Goal: Use online tool/utility: Use online tool/utility

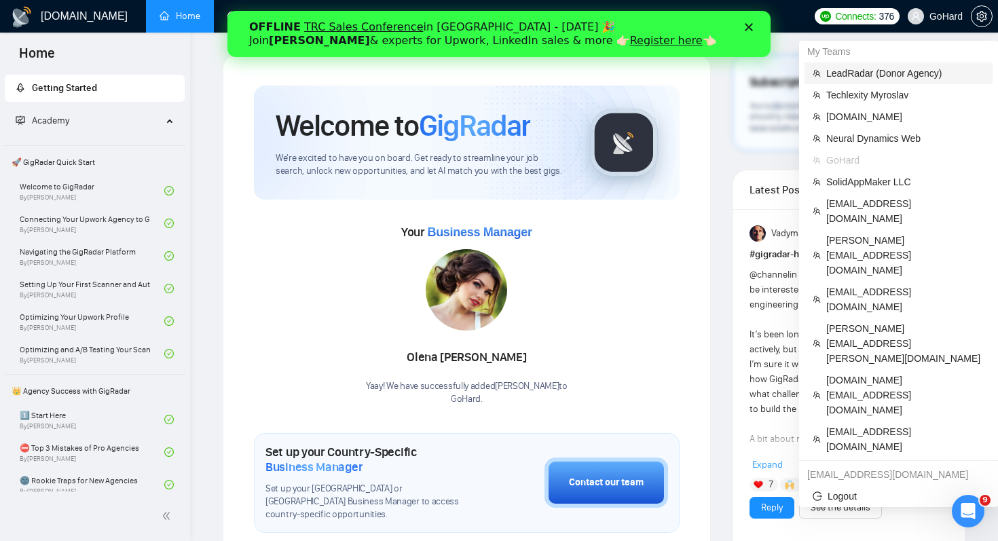
click at [911, 67] on span "LeadRadar (Donor Agency)" at bounding box center [905, 73] width 158 height 15
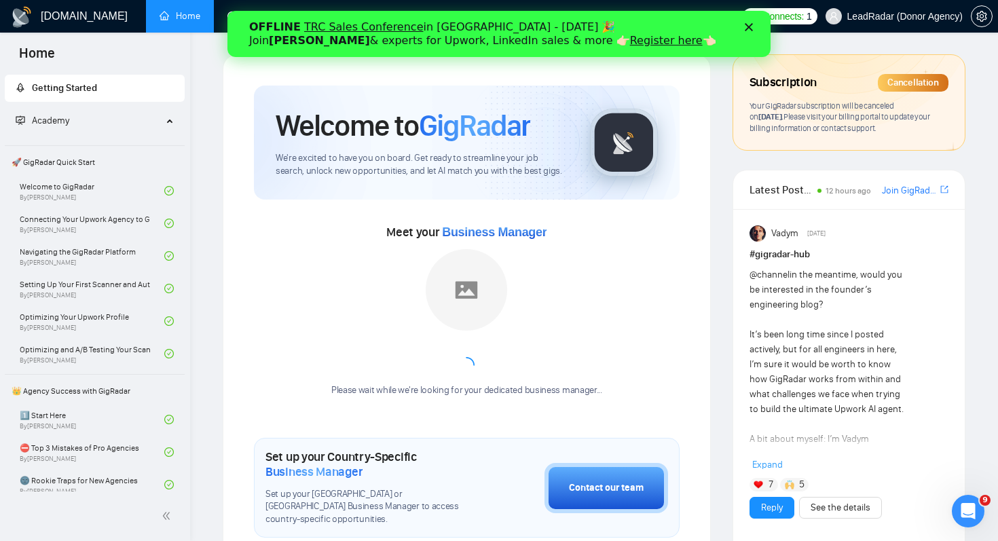
click at [751, 24] on polygon "Close" at bounding box center [749, 27] width 8 height 8
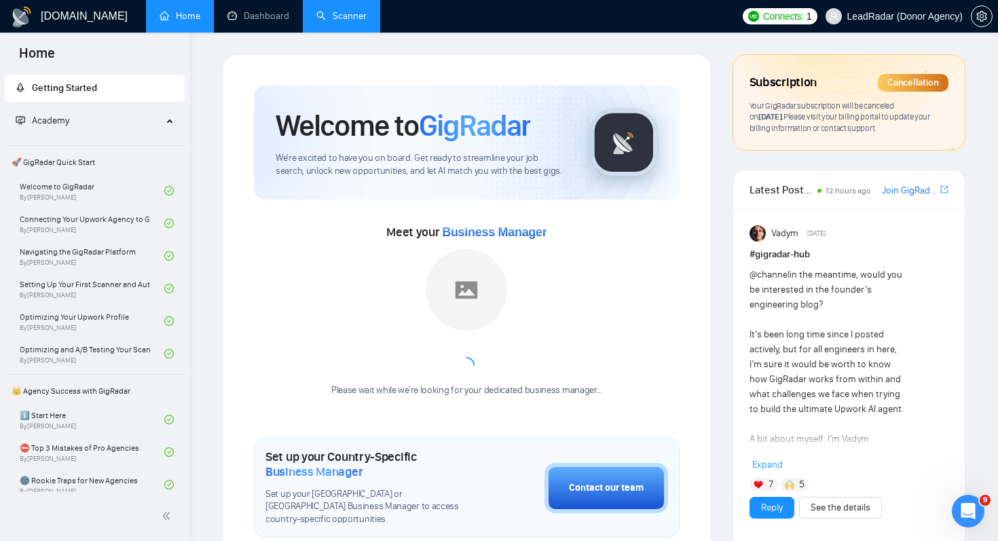
click at [360, 14] on link "Scanner" at bounding box center [341, 16] width 50 height 12
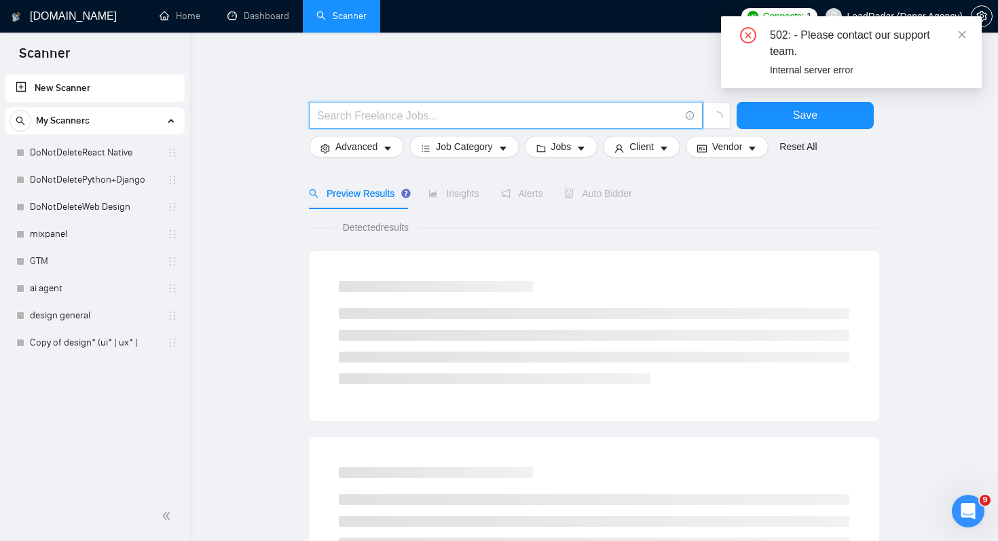
click at [399, 117] on input "text" at bounding box center [498, 115] width 363 height 17
type input "seo*"
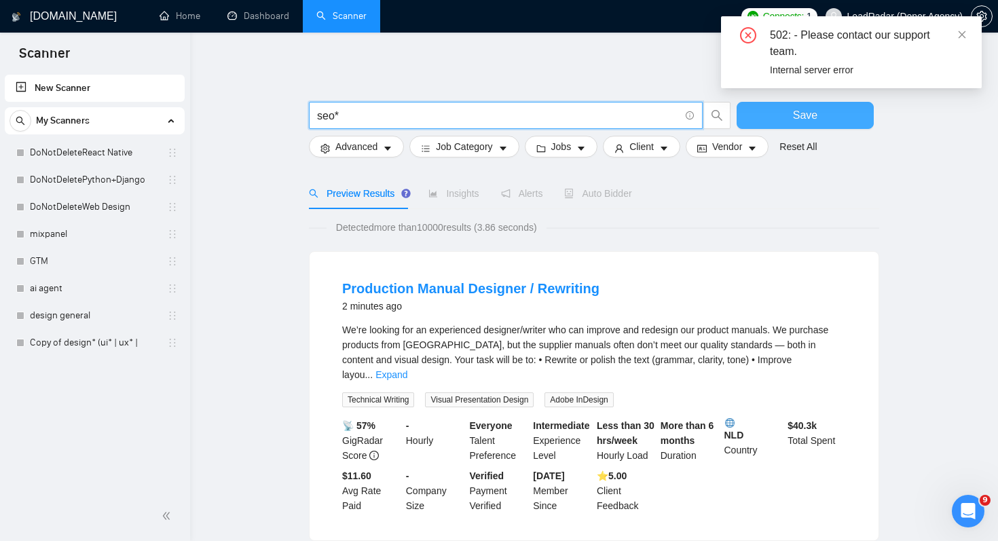
click at [769, 118] on button "Save" at bounding box center [805, 115] width 137 height 27
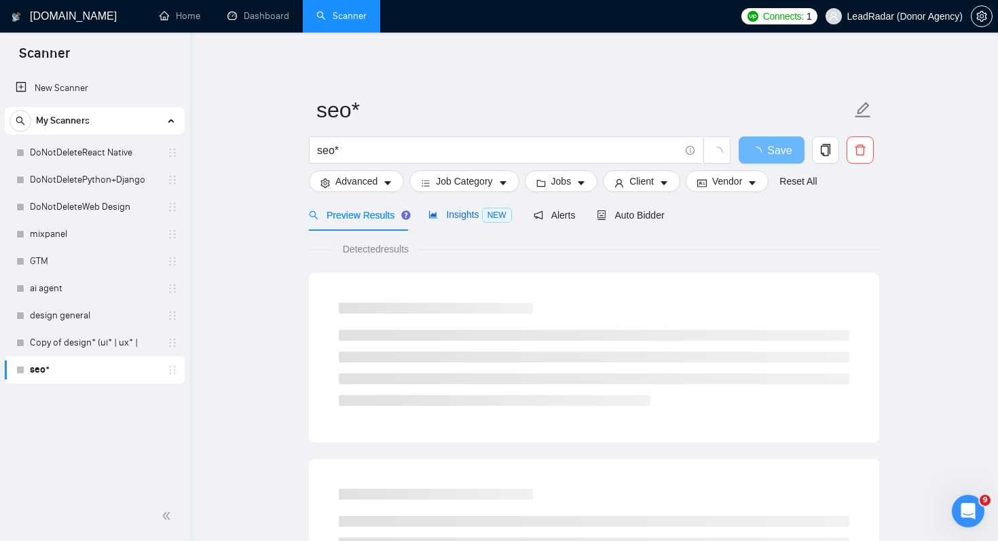
click at [473, 217] on span "Insights NEW" at bounding box center [470, 214] width 83 height 11
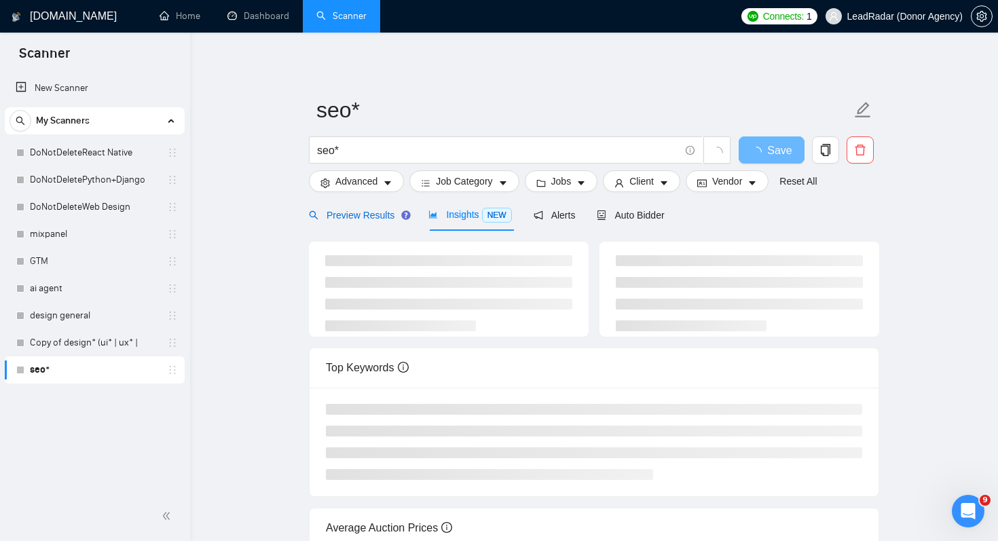
click at [376, 219] on span "Preview Results" at bounding box center [358, 215] width 98 height 11
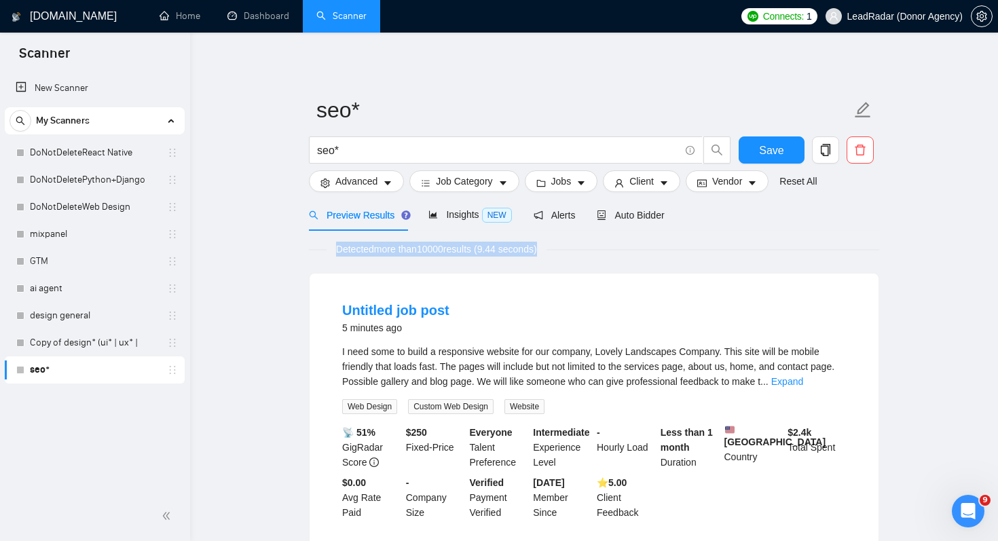
drag, startPoint x: 412, startPoint y: 241, endPoint x: 568, endPoint y: 249, distance: 155.7
click at [568, 249] on div "Detected more than 10000 results (9.44 seconds)" at bounding box center [594, 249] width 570 height 15
click at [462, 212] on span "Insights NEW" at bounding box center [470, 214] width 83 height 11
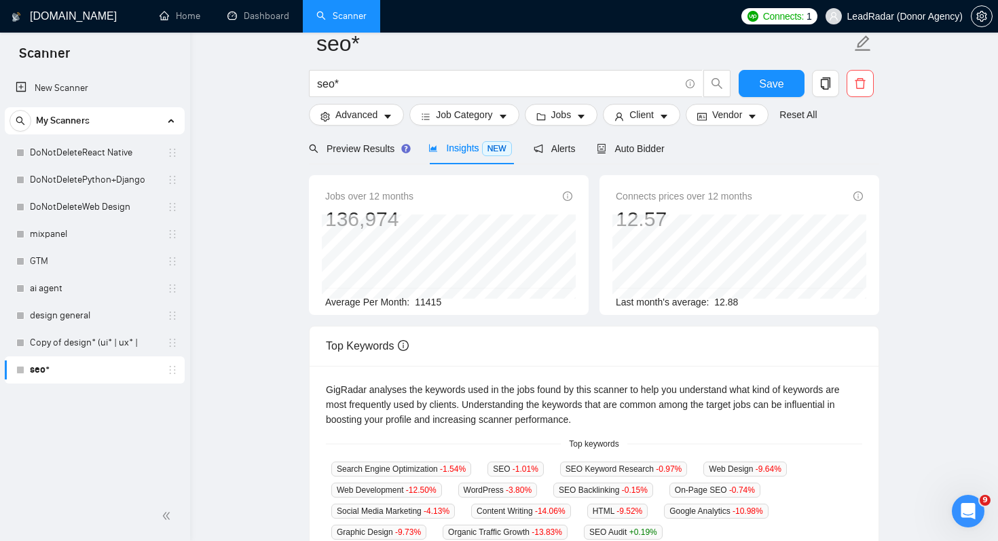
scroll to position [72, 0]
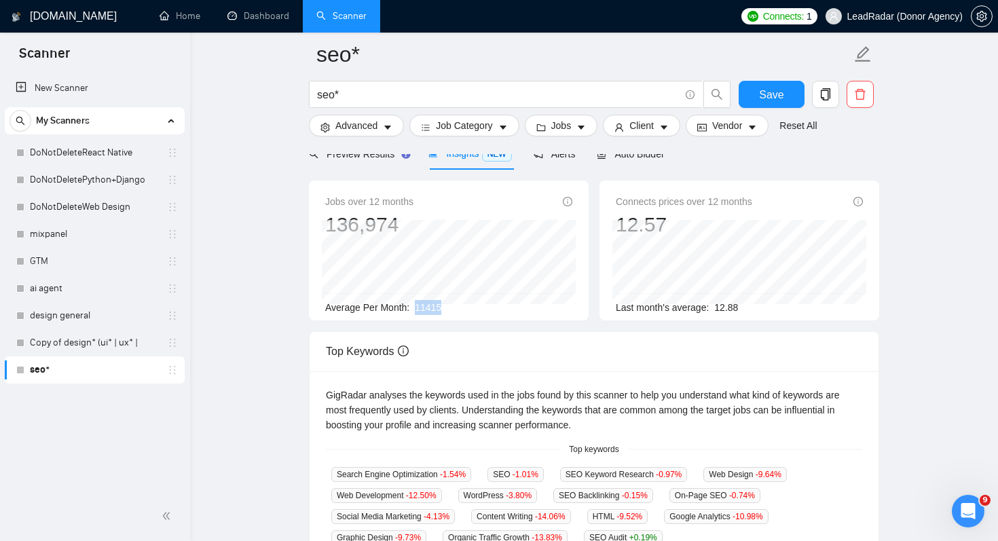
drag, startPoint x: 417, startPoint y: 306, endPoint x: 481, endPoint y: 307, distance: 64.5
click at [481, 307] on div "Average Per Month: 11415" at bounding box center [448, 307] width 247 height 15
click at [742, 129] on span "Vendor" at bounding box center [727, 125] width 30 height 15
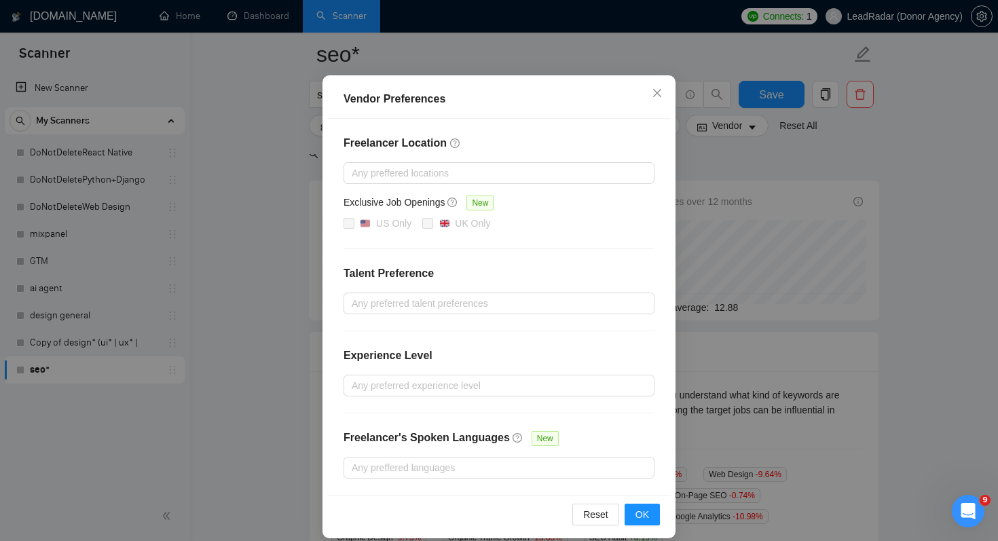
scroll to position [87, 0]
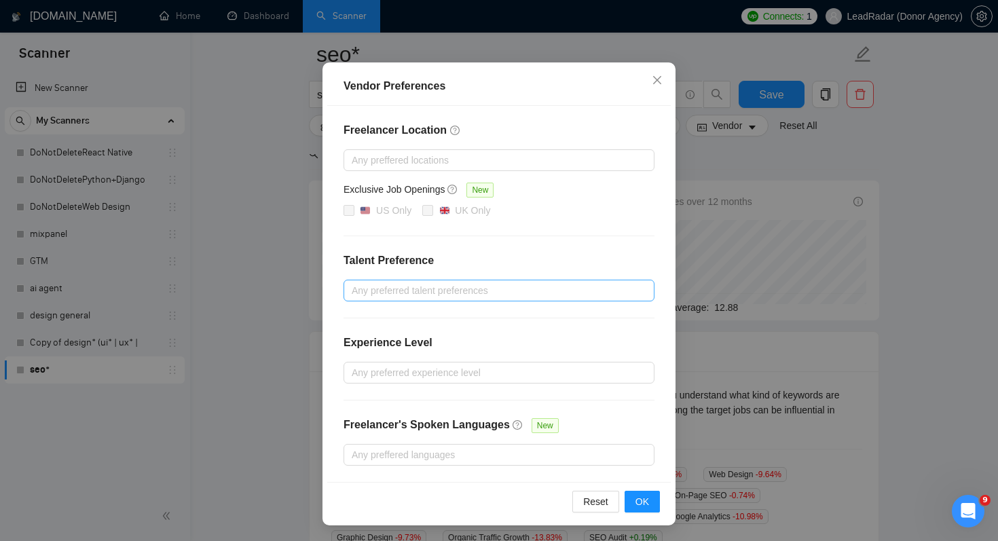
click at [555, 297] on div at bounding box center [492, 290] width 291 height 16
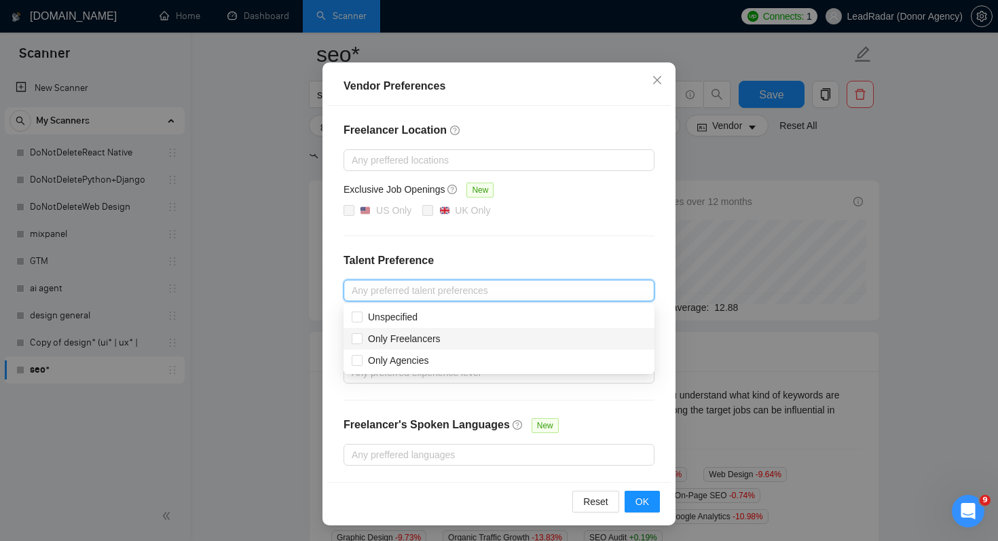
click at [547, 335] on div "Only Freelancers" at bounding box center [499, 338] width 295 height 15
checkbox input "true"
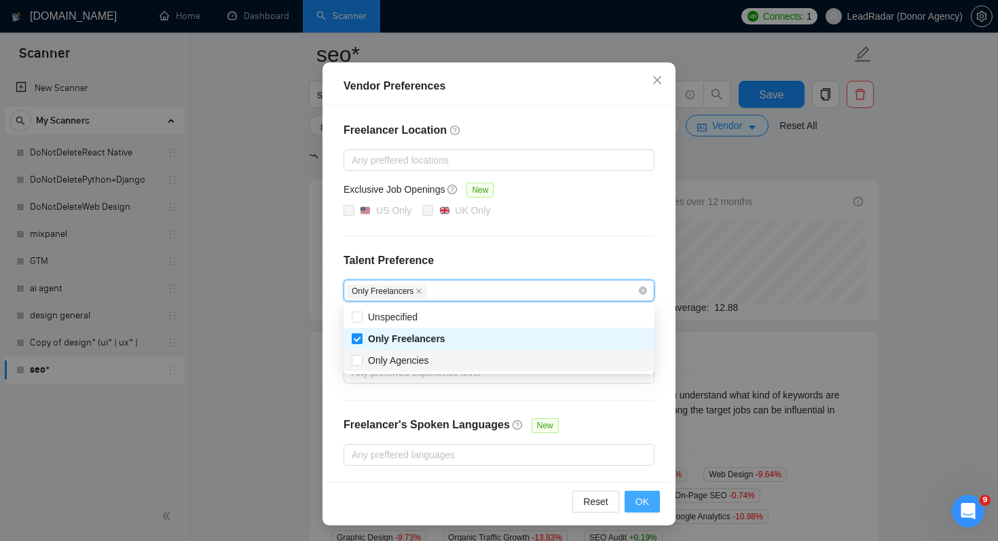
click at [653, 501] on button "OK" at bounding box center [642, 502] width 35 height 22
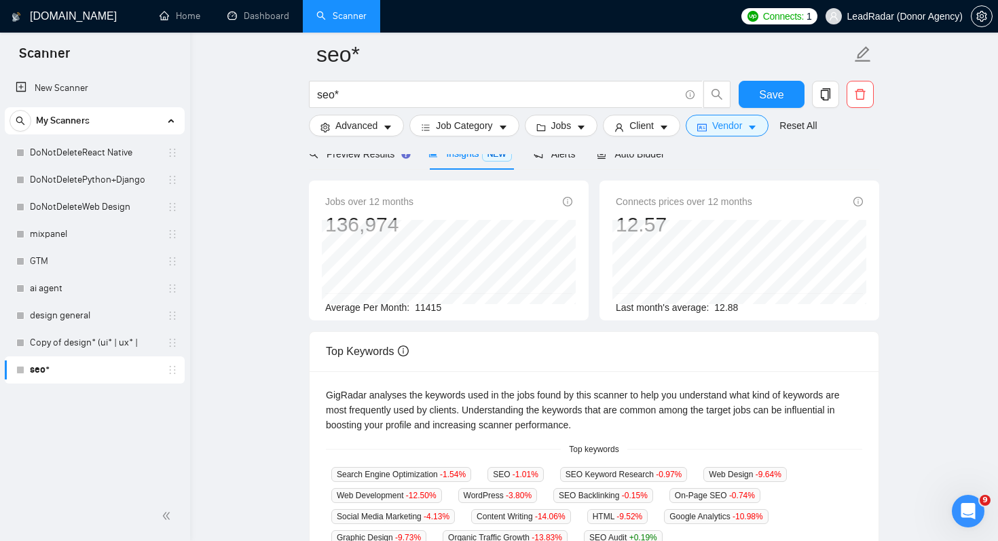
scroll to position [19, 0]
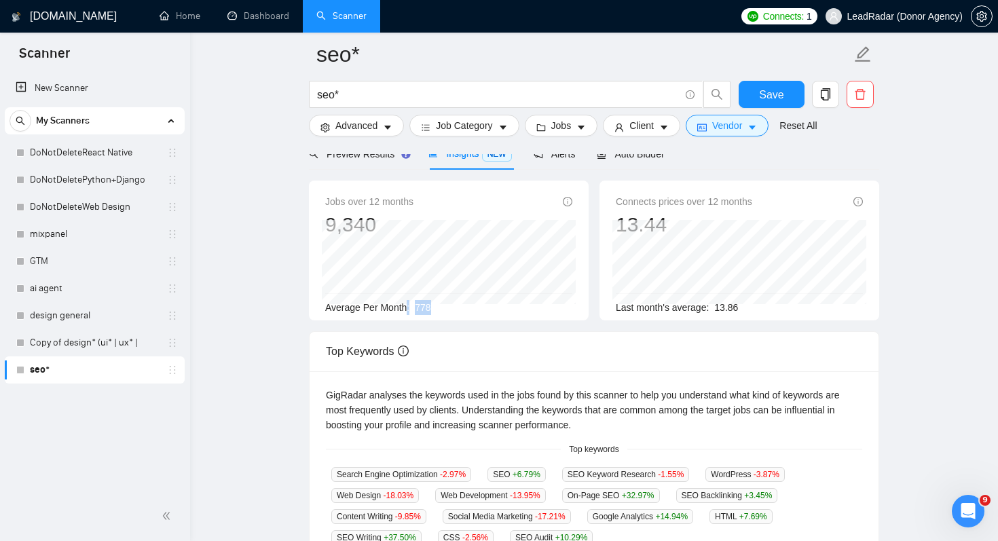
drag, startPoint x: 407, startPoint y: 304, endPoint x: 486, endPoint y: 310, distance: 79.7
click at [486, 310] on div "Average Per Month: 778" at bounding box center [448, 307] width 247 height 15
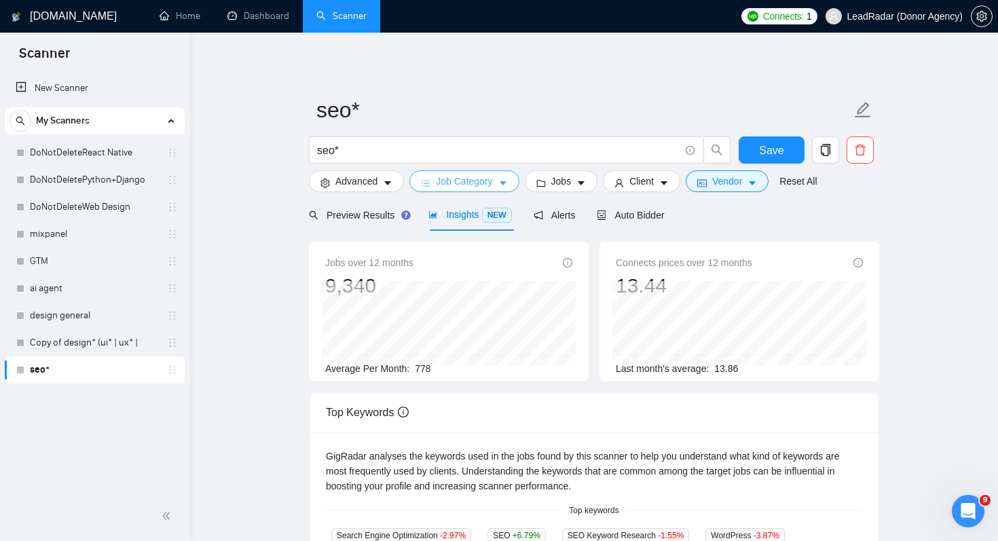
click at [492, 175] on span "Job Category" at bounding box center [464, 181] width 56 height 15
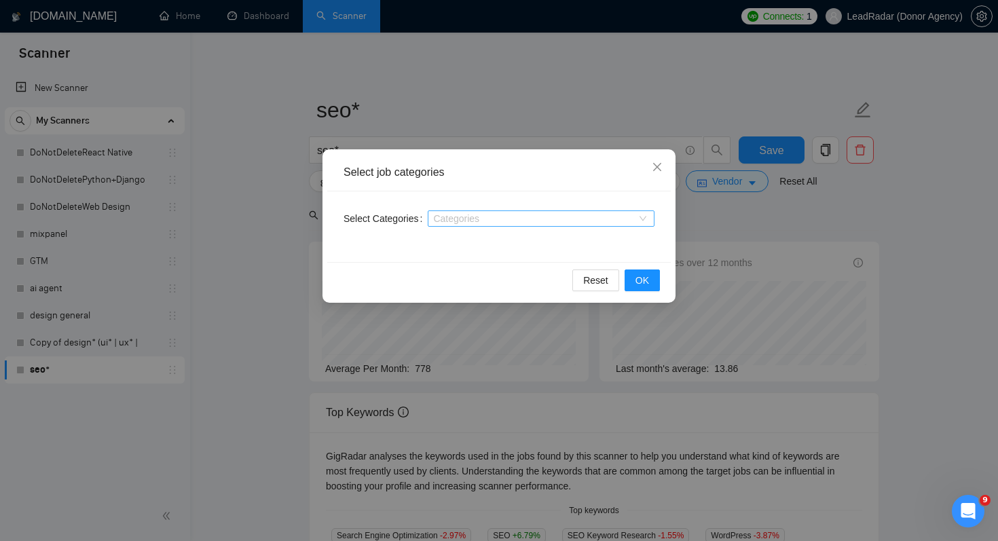
click at [480, 218] on div at bounding box center [534, 218] width 206 height 11
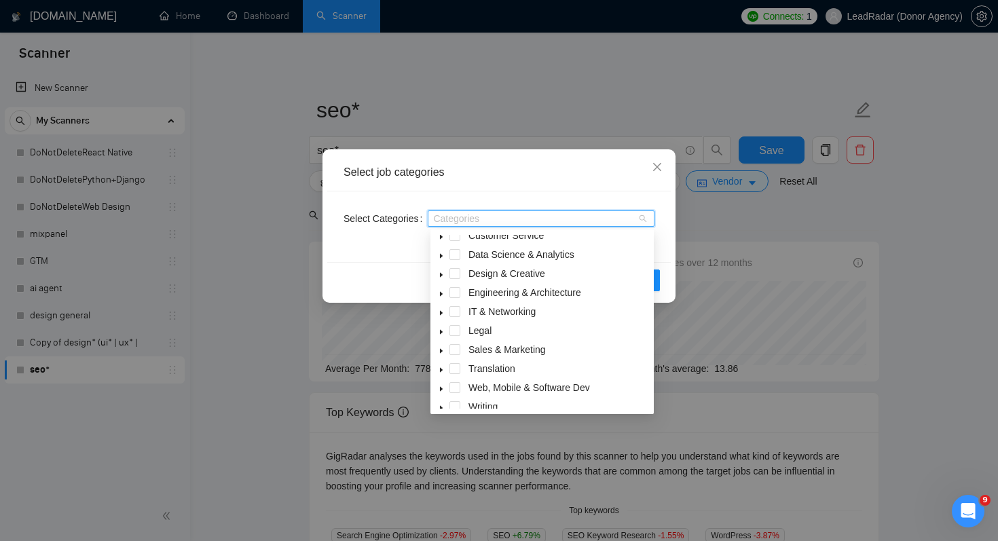
scroll to position [54, 0]
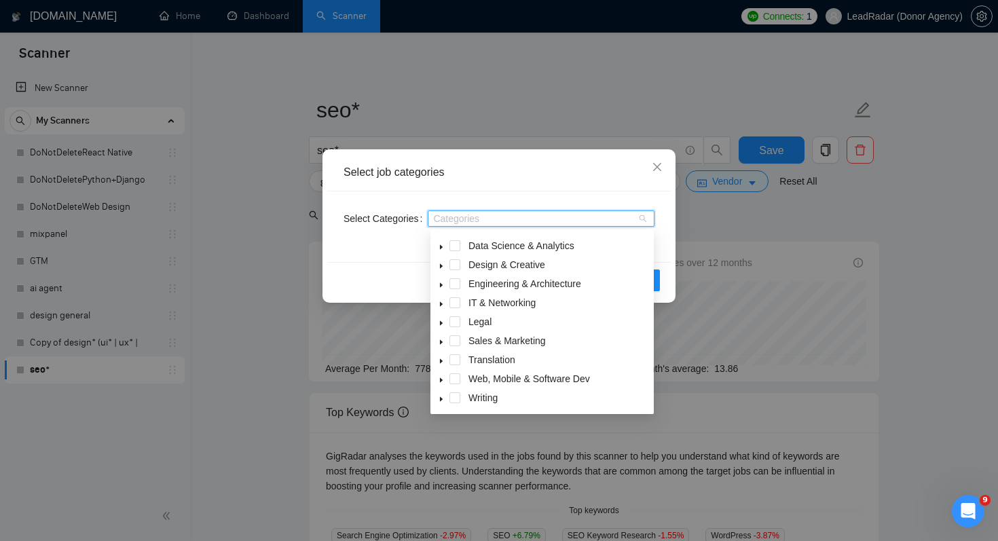
click at [440, 344] on icon "caret-down" at bounding box center [441, 342] width 3 height 5
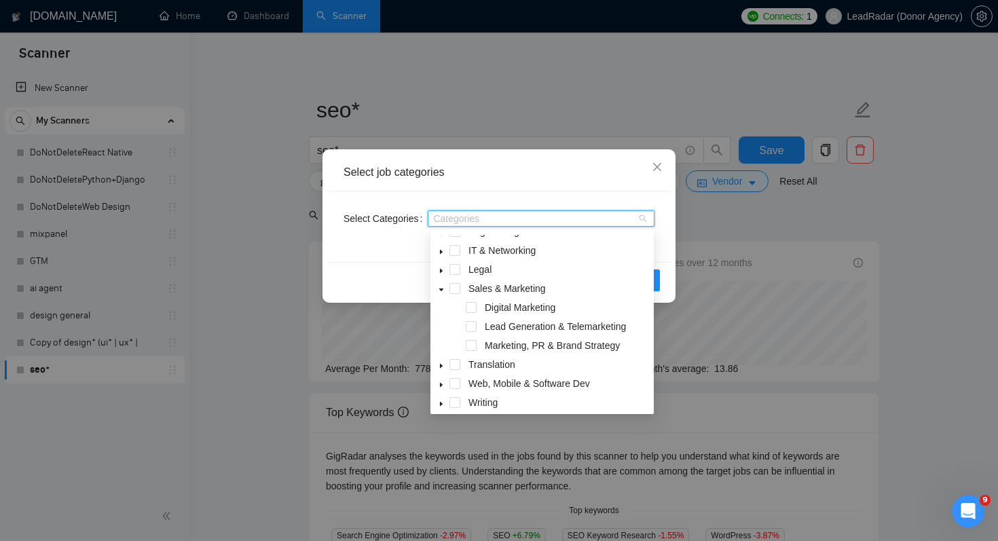
scroll to position [111, 0]
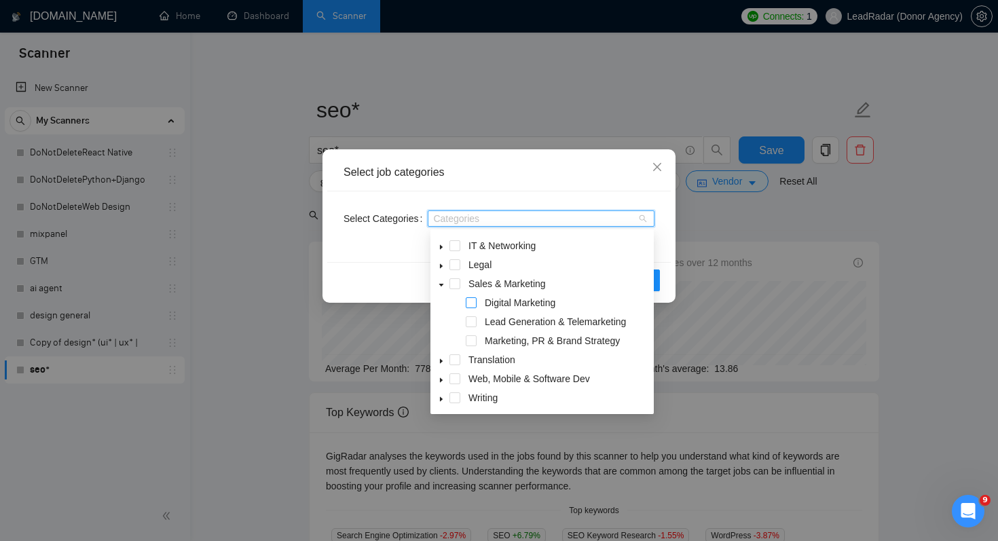
click at [475, 307] on span at bounding box center [471, 302] width 11 height 11
click at [392, 267] on div "Reset OK" at bounding box center [499, 280] width 344 height 36
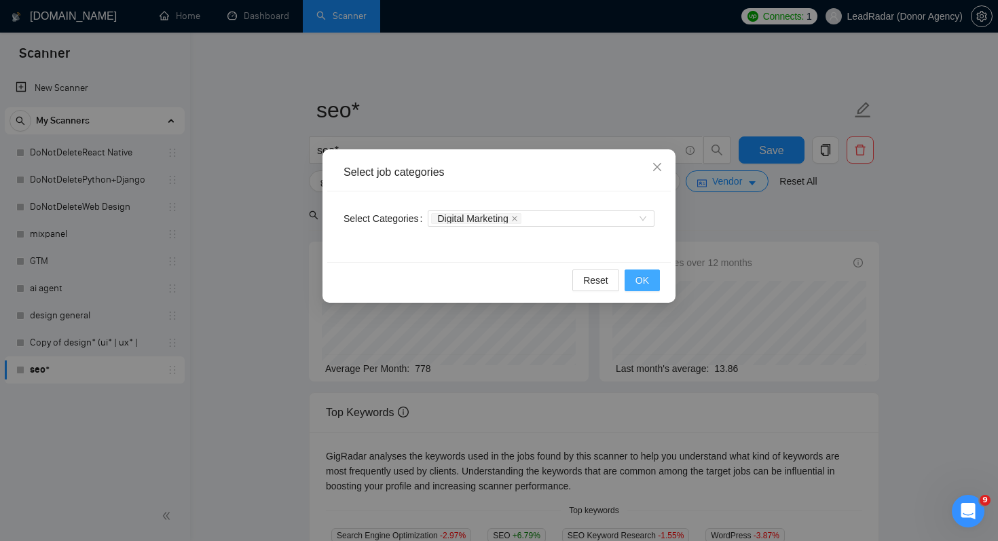
click at [643, 286] on span "OK" at bounding box center [643, 280] width 14 height 15
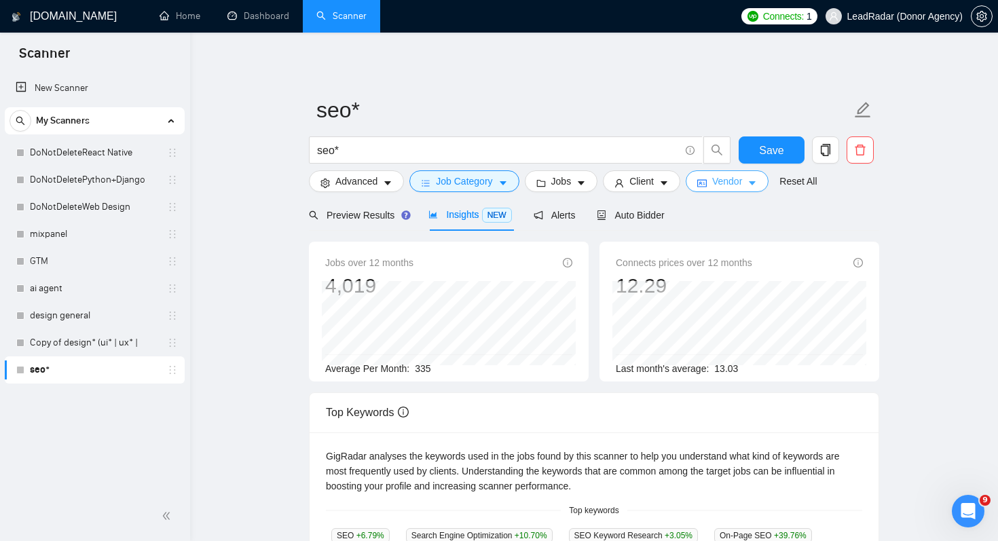
click at [731, 183] on span "Vendor" at bounding box center [727, 181] width 30 height 15
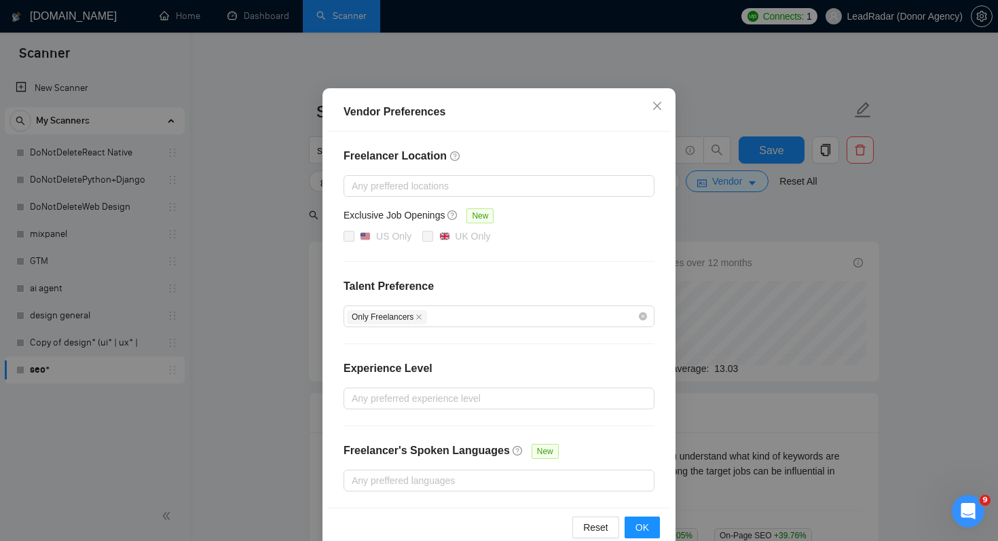
scroll to position [71, 0]
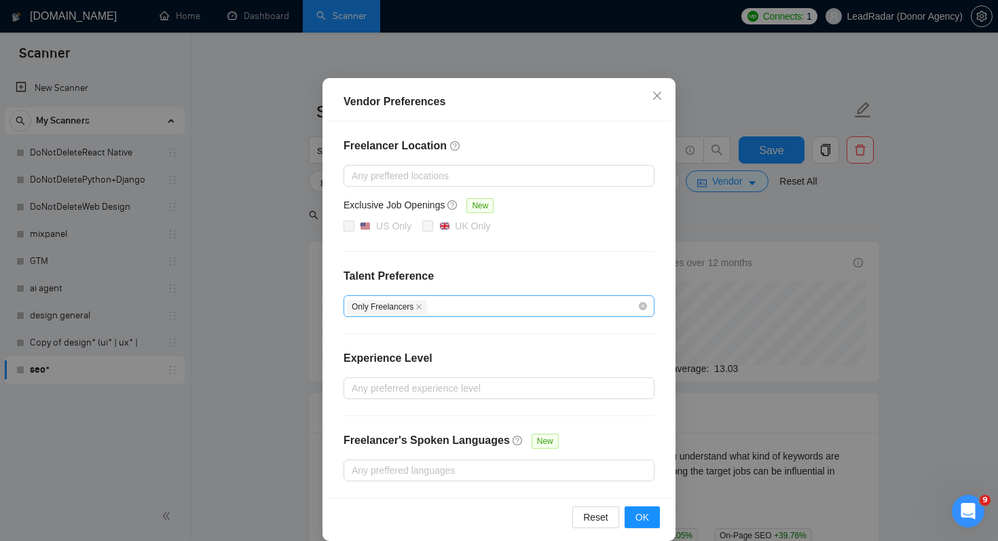
click at [416, 302] on span "Only Freelancers" at bounding box center [387, 307] width 80 height 14
click at [422, 305] on icon "close" at bounding box center [419, 307] width 7 height 7
click at [654, 513] on button "OK" at bounding box center [642, 518] width 35 height 22
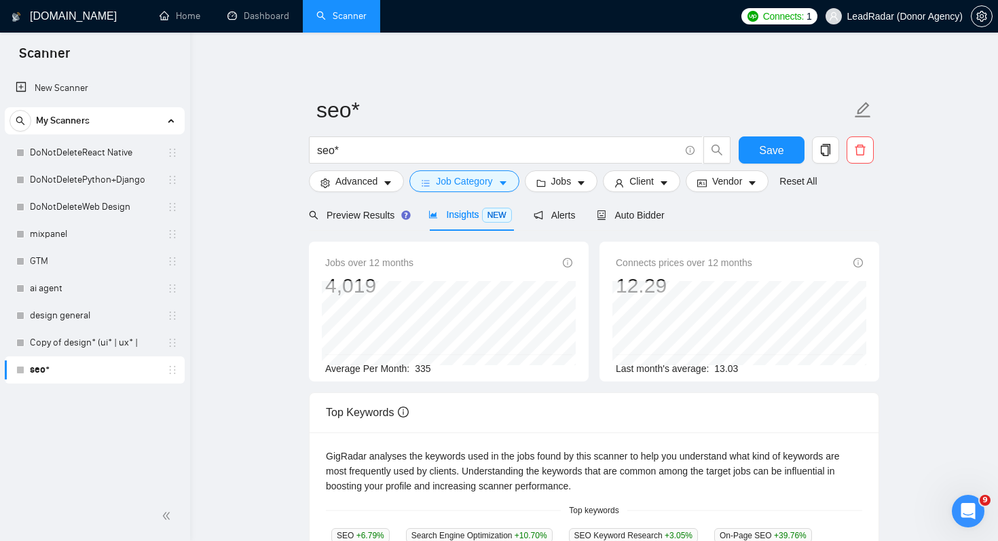
scroll to position [19, 0]
drag, startPoint x: 412, startPoint y: 365, endPoint x: 475, endPoint y: 371, distance: 64.1
click at [475, 371] on div "Average Per Month: 5034" at bounding box center [448, 368] width 247 height 15
click at [497, 373] on div "Average Per Month: 5034" at bounding box center [448, 368] width 247 height 15
click at [606, 60] on div "seo* seo* Save Advanced Job Category Jobs Client Vendor Reset All Preview Resul…" at bounding box center [594, 520] width 570 height 932
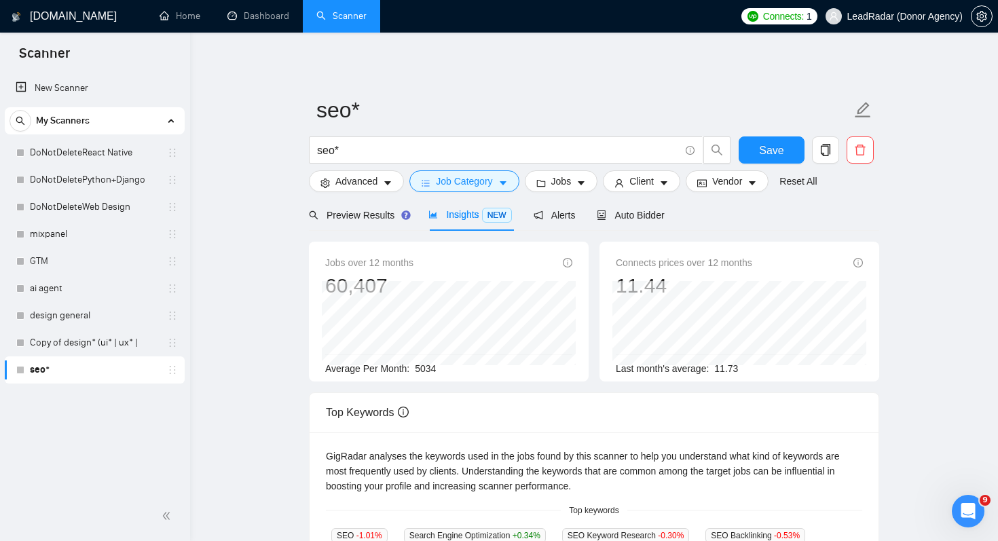
click at [432, 369] on span "5034" at bounding box center [425, 368] width 21 height 11
click at [473, 370] on div "Average Per Month: 5034" at bounding box center [448, 368] width 247 height 15
drag, startPoint x: 423, startPoint y: 371, endPoint x: 462, endPoint y: 371, distance: 38.7
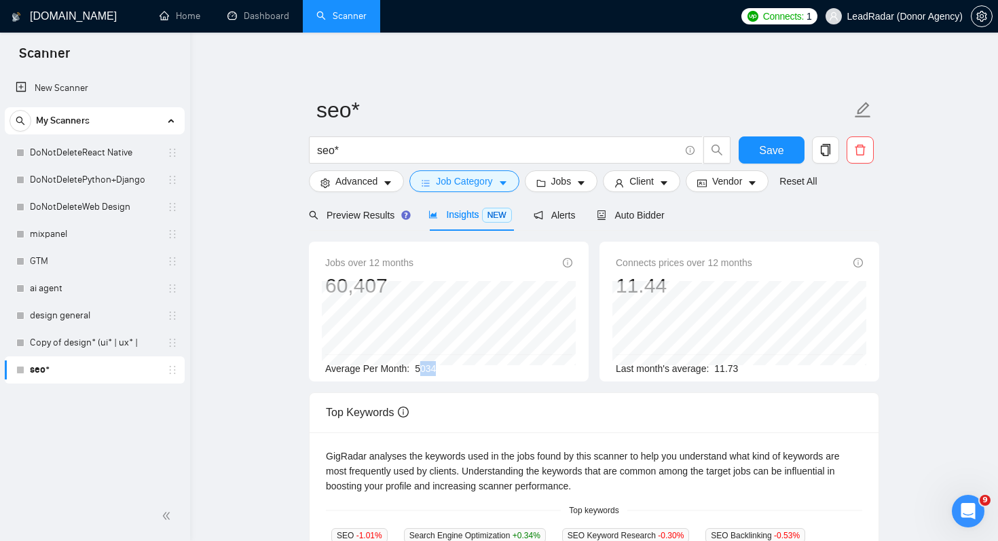
click at [462, 371] on div "Average Per Month: 5034" at bounding box center [448, 368] width 247 height 15
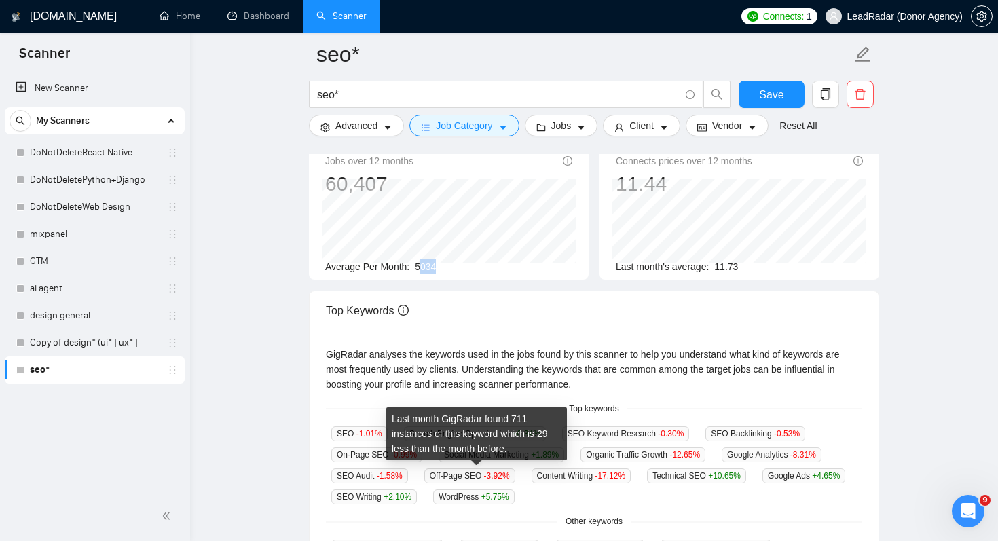
scroll to position [110, 0]
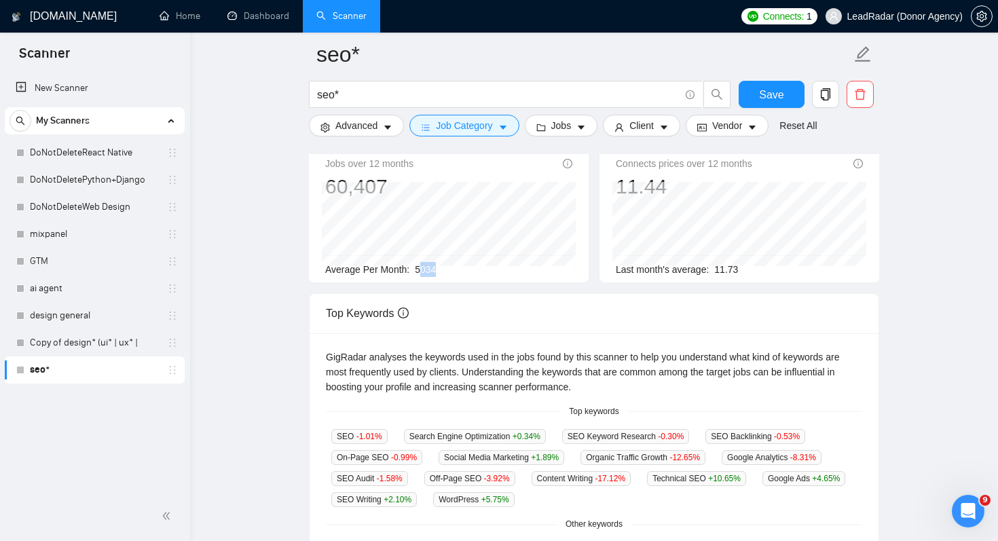
click at [422, 271] on span "5034" at bounding box center [425, 269] width 21 height 11
click at [274, 329] on main "seo* seo* Save Advanced Job Category Jobs Client Vendor Reset All Preview Resul…" at bounding box center [594, 415] width 765 height 943
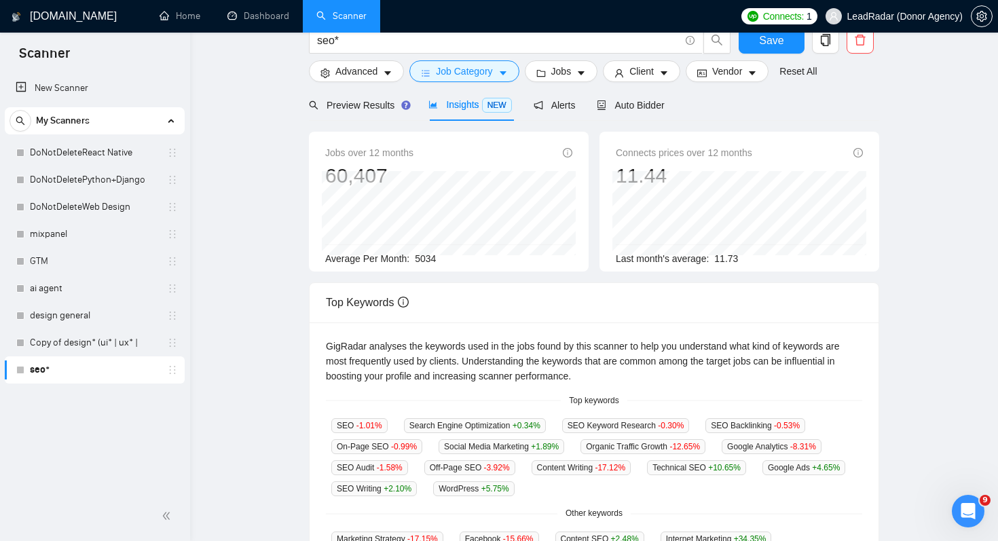
scroll to position [0, 0]
